Goal: Task Accomplishment & Management: Use online tool/utility

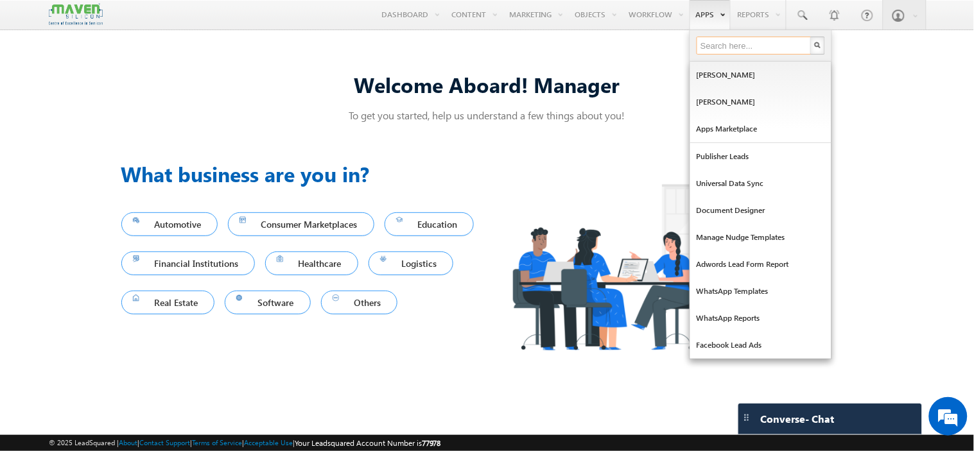
click at [716, 46] on input "text" at bounding box center [754, 46] width 116 height 18
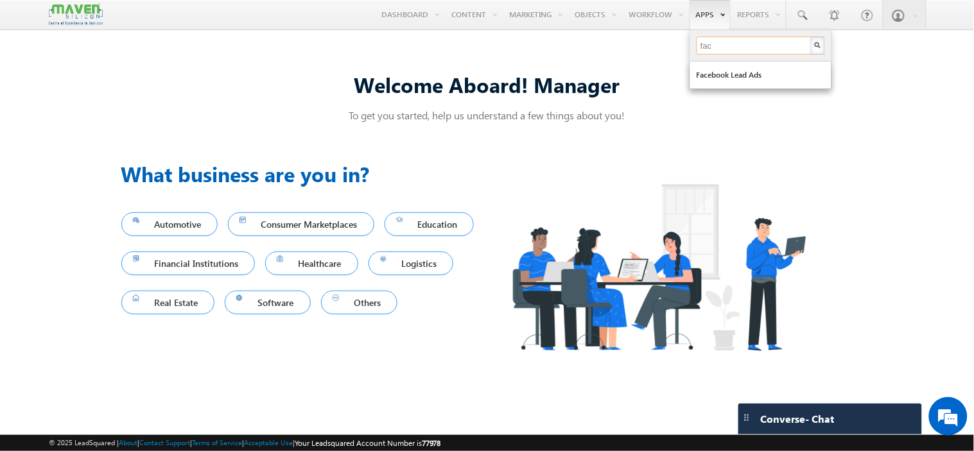
type input "face"
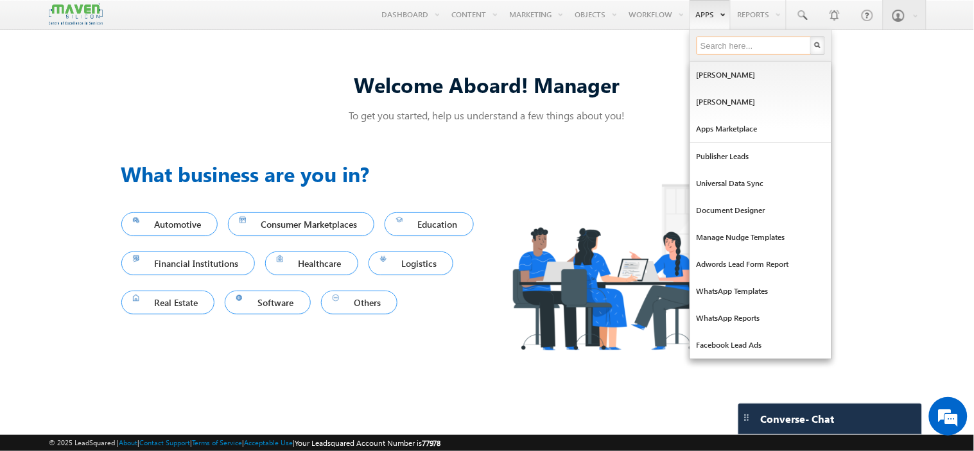
click at [723, 45] on input "text" at bounding box center [754, 46] width 116 height 18
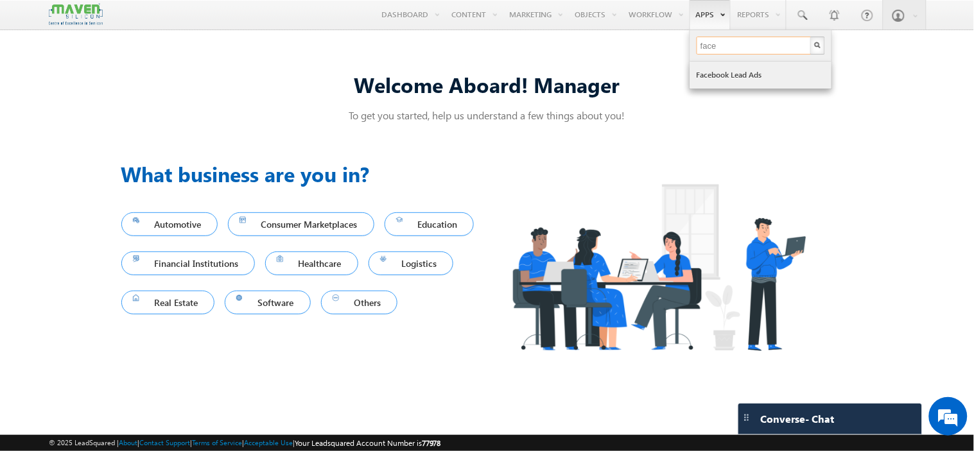
type input "face"
click at [748, 74] on link "Facebook Lead Ads" at bounding box center [760, 75] width 141 height 27
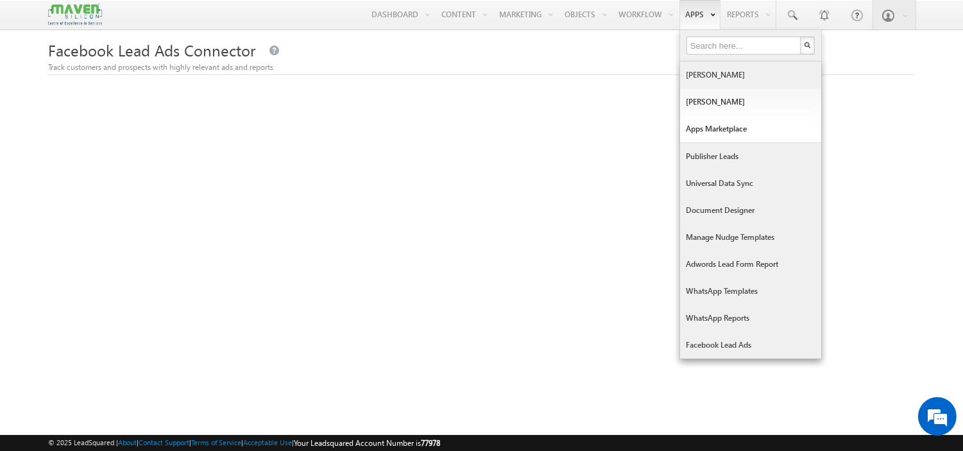
click at [703, 73] on link "[PERSON_NAME]" at bounding box center [750, 75] width 141 height 27
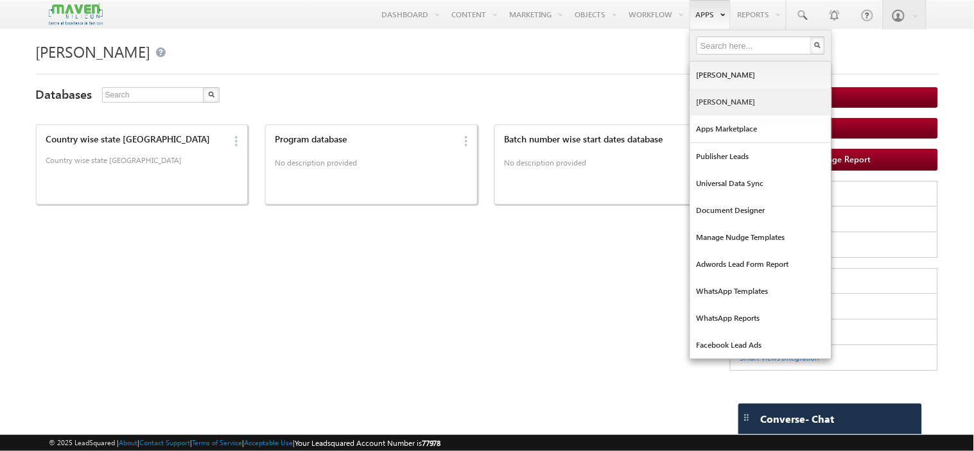
click at [712, 104] on link "[PERSON_NAME]" at bounding box center [760, 102] width 141 height 27
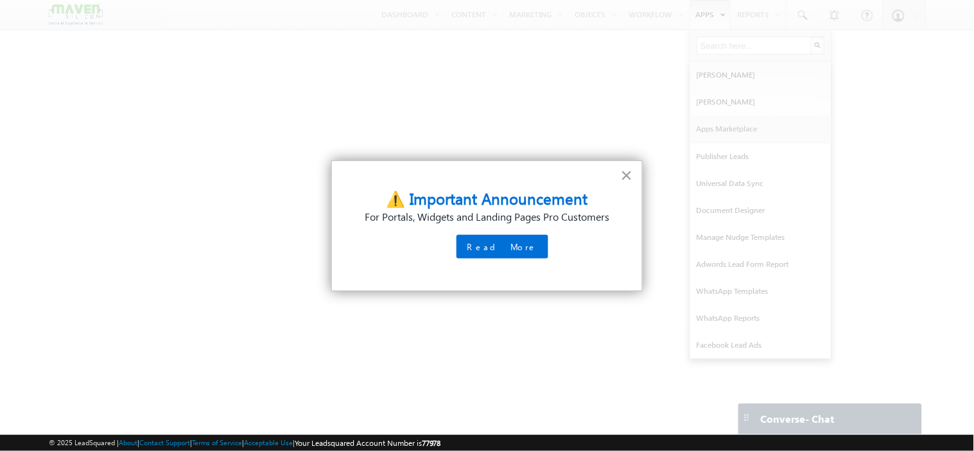
click at [720, 133] on body "Menu Manager Marketing manag er@ma ven-s ilico n.com" at bounding box center [487, 218] width 974 height 436
click at [624, 178] on button "×" at bounding box center [627, 175] width 12 height 21
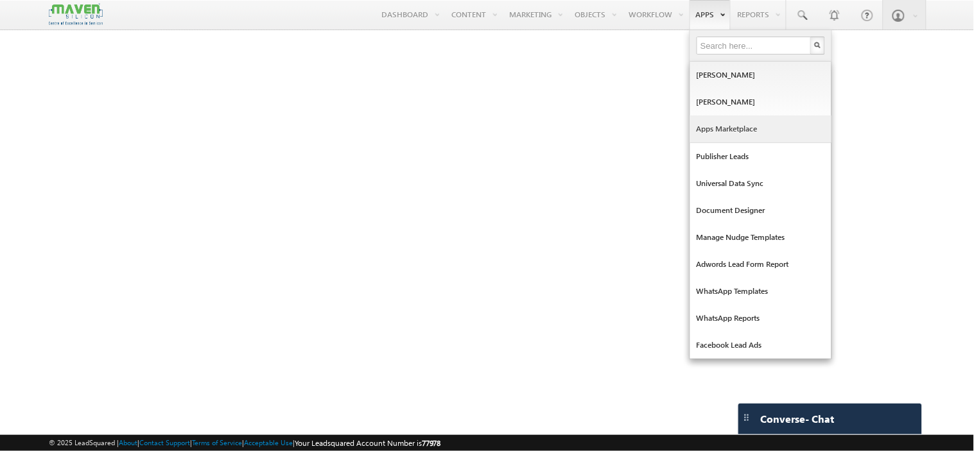
click at [716, 126] on link "Apps Marketplace" at bounding box center [760, 129] width 141 height 27
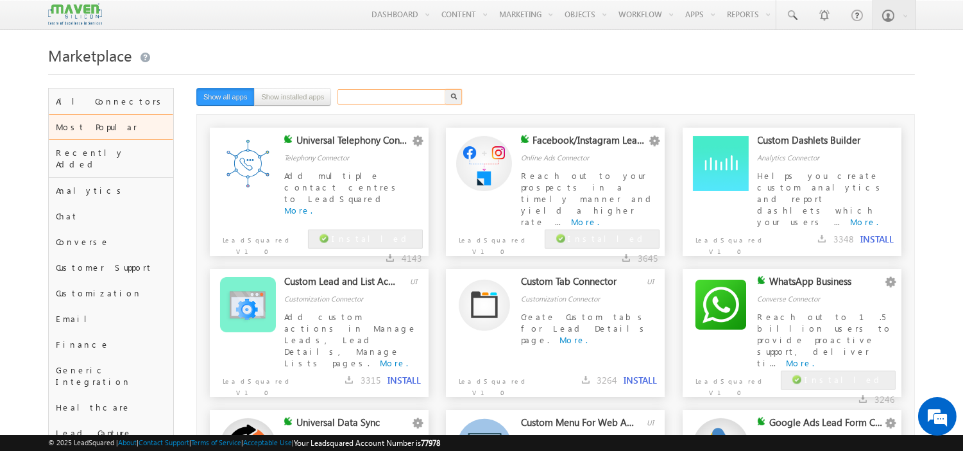
click at [356, 98] on input "text" at bounding box center [393, 96] width 110 height 15
type input "f"
type input "Search"
click at [588, 144] on div "Facebook/Instagram Lead Ads" at bounding box center [590, 143] width 114 height 18
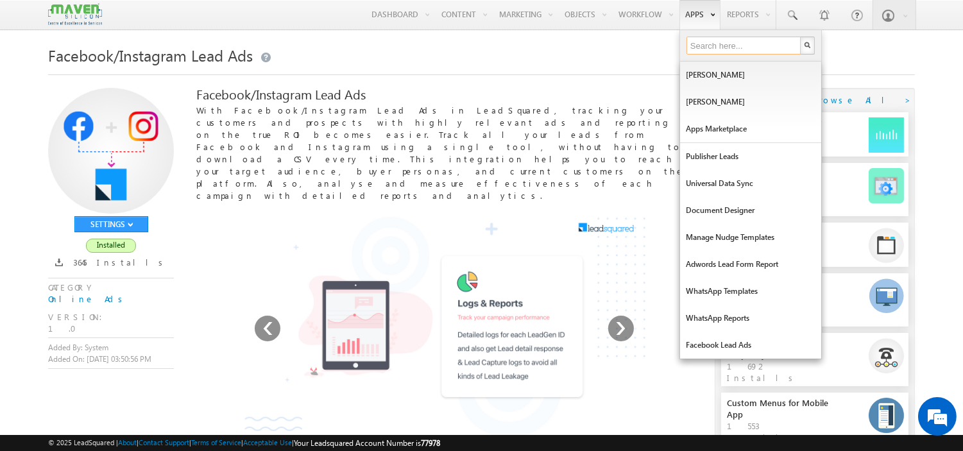
click at [712, 47] on input "text" at bounding box center [745, 46] width 116 height 18
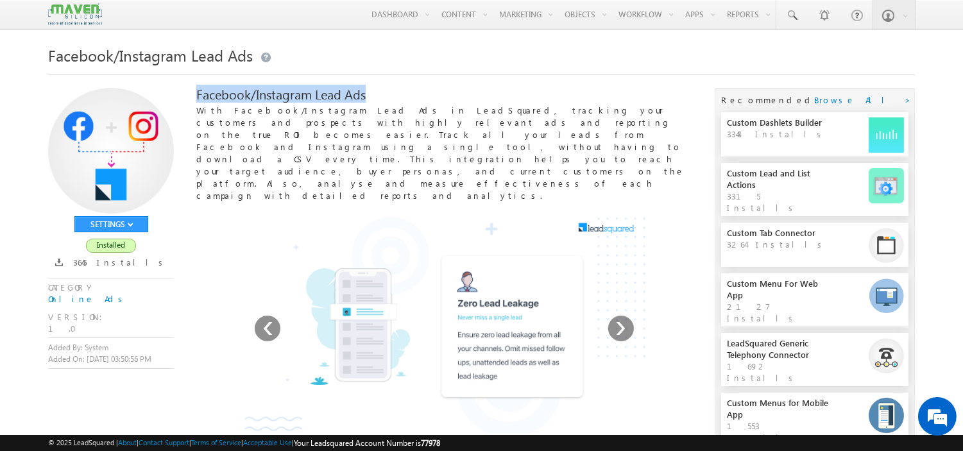
drag, startPoint x: 195, startPoint y: 95, endPoint x: 367, endPoint y: 94, distance: 172.0
click at [367, 94] on div "SETTINGS Configure Disable Remove Installed 3645 Installs CATEGORY Online Ads V…" at bounding box center [481, 406] width 867 height 637
copy div "Facebook/Instagram Lead Ads"
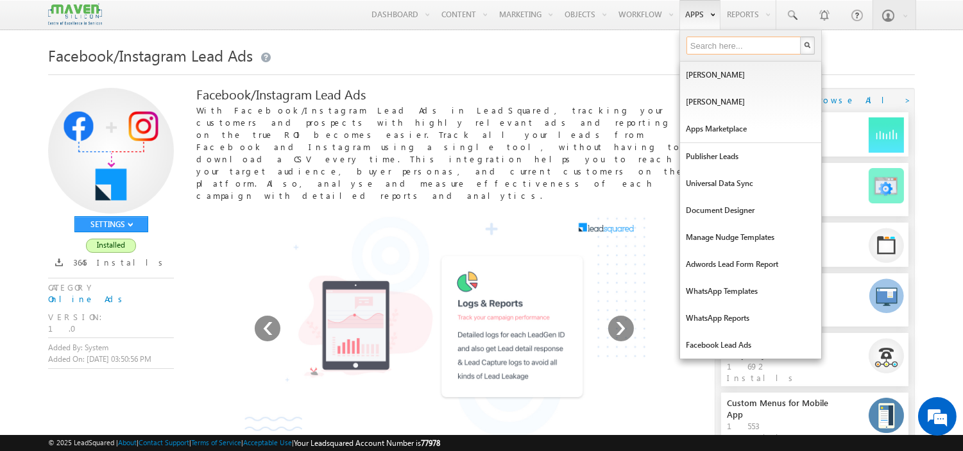
click at [714, 49] on input "text" at bounding box center [745, 46] width 116 height 18
paste input "Facebook/Instagram Lead Ads"
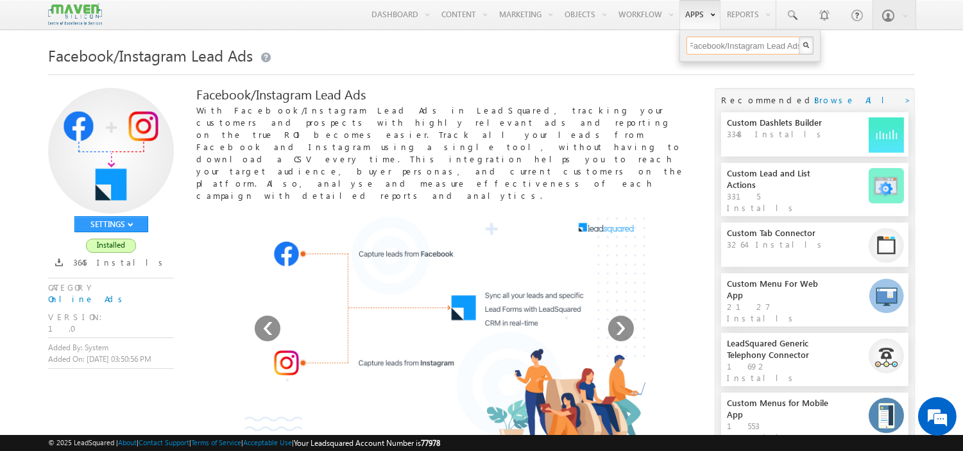
type input "Facebook/Instagram Lead Ads"
click at [803, 42] on img "button" at bounding box center [806, 45] width 6 height 6
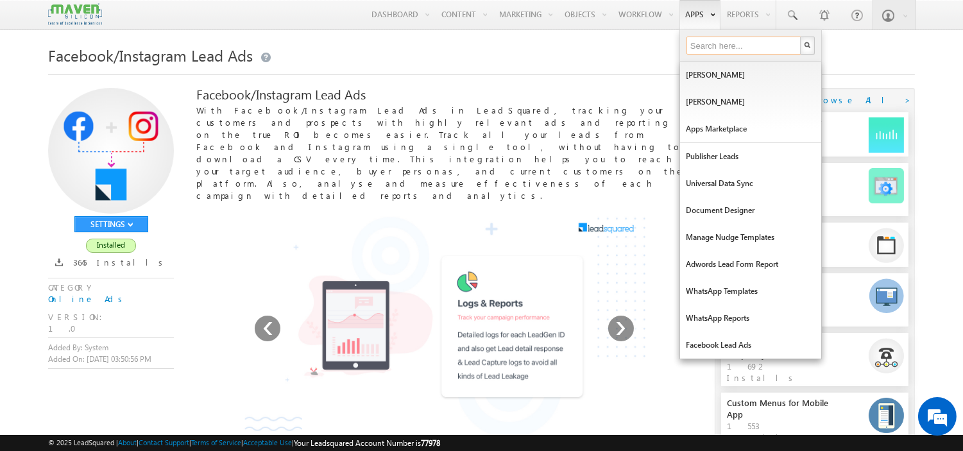
click at [709, 42] on input "text" at bounding box center [745, 46] width 116 height 18
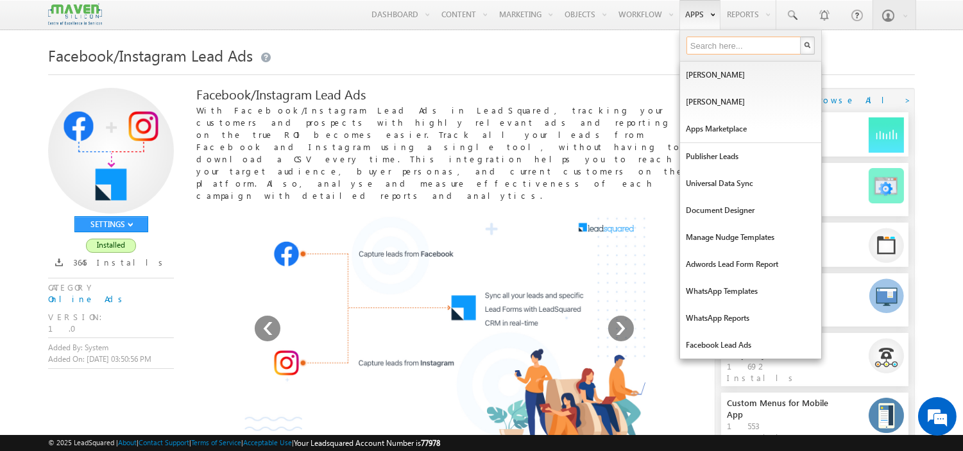
click at [711, 46] on input "text" at bounding box center [745, 46] width 116 height 18
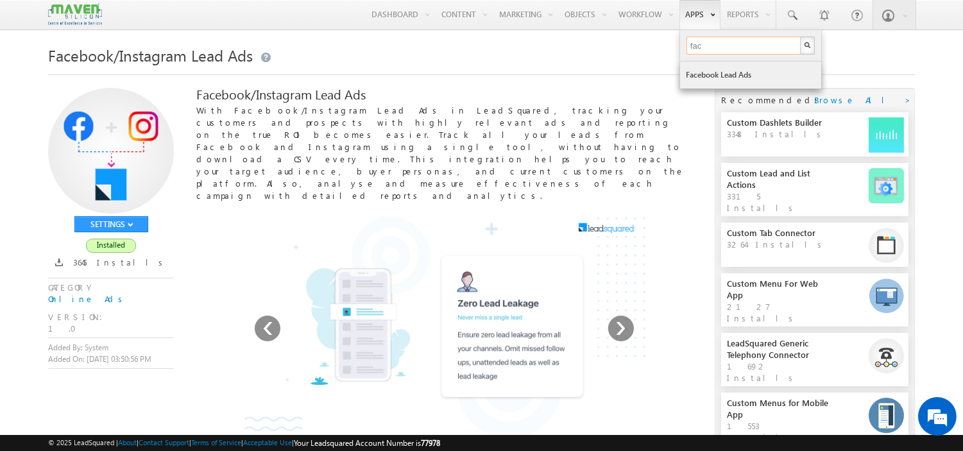
type input "fac"
click at [728, 73] on link "Facebook Lead Ads" at bounding box center [750, 75] width 141 height 27
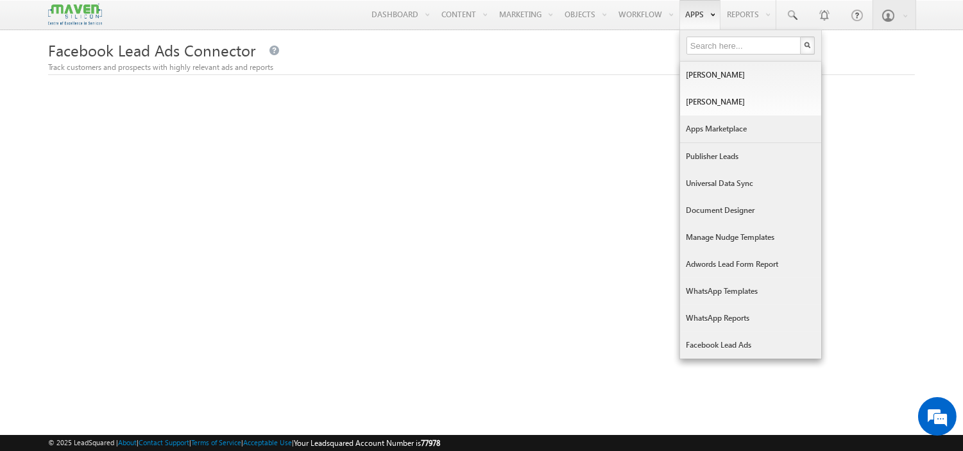
click at [714, 128] on link "Apps Marketplace" at bounding box center [750, 129] width 141 height 27
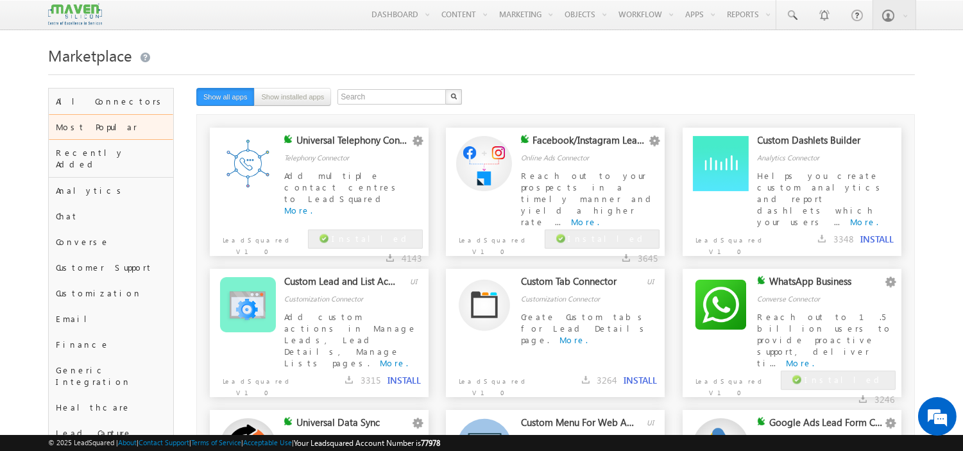
click at [569, 145] on div "Facebook/Instagram Lead Ads" at bounding box center [590, 143] width 114 height 18
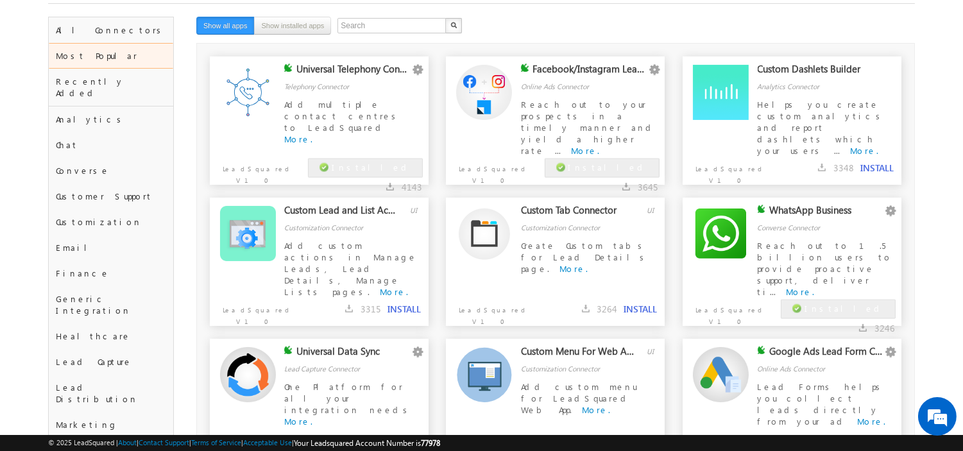
scroll to position [122, 0]
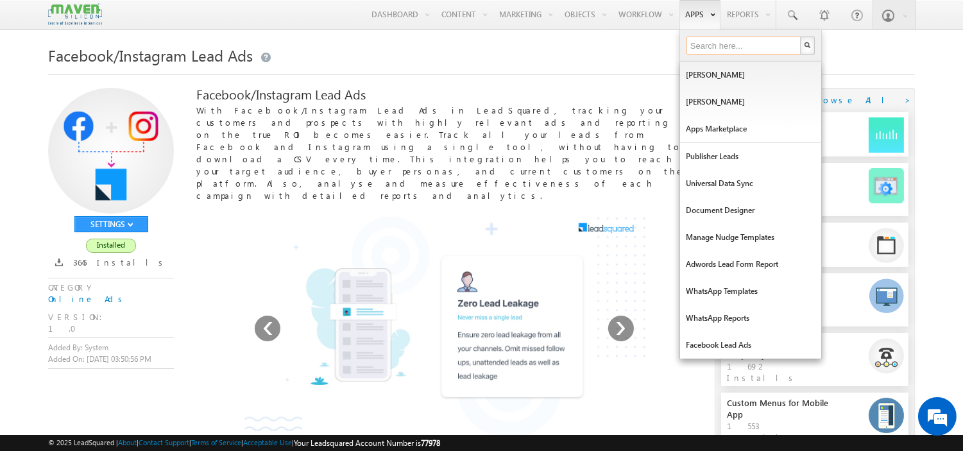
click at [702, 44] on input "text" at bounding box center [745, 46] width 116 height 18
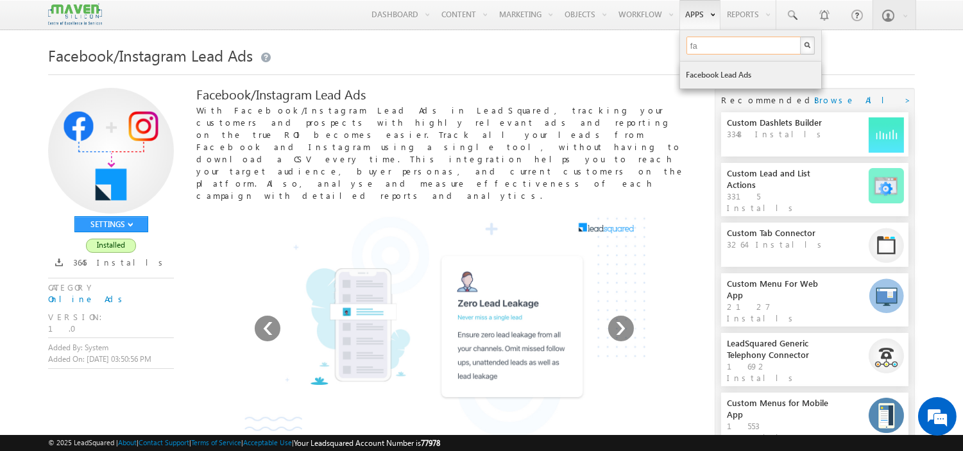
type input "fa"
click at [712, 67] on link "Facebook Lead Ads" at bounding box center [750, 75] width 141 height 27
